Goal: Register for event/course

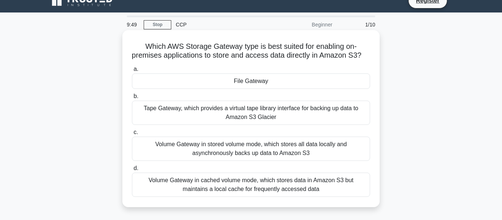
scroll to position [11, 0]
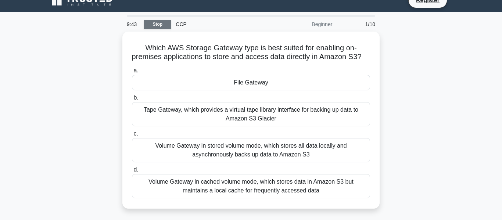
click at [154, 28] on link "Stop" at bounding box center [158, 24] width 28 height 9
